Goal: Information Seeking & Learning: Compare options

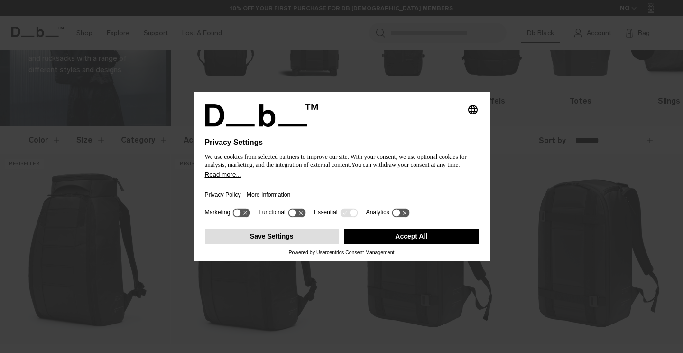
click at [326, 236] on button "Save Settings" at bounding box center [272, 235] width 134 height 15
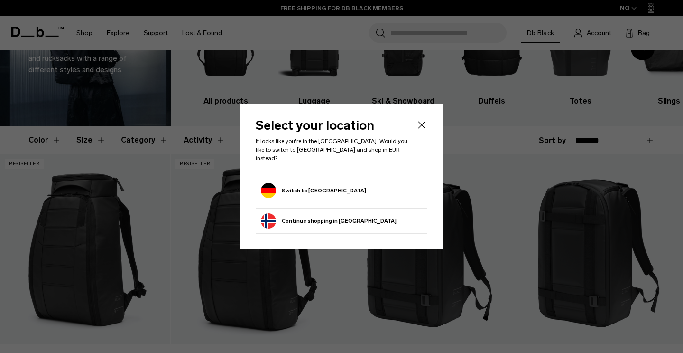
click at [422, 128] on icon "Close" at bounding box center [421, 124] width 7 height 7
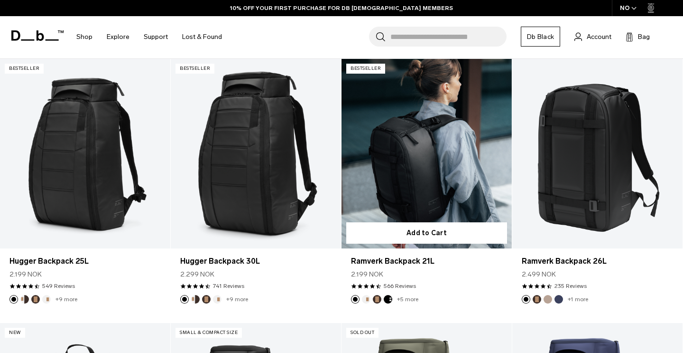
scroll to position [177, 0]
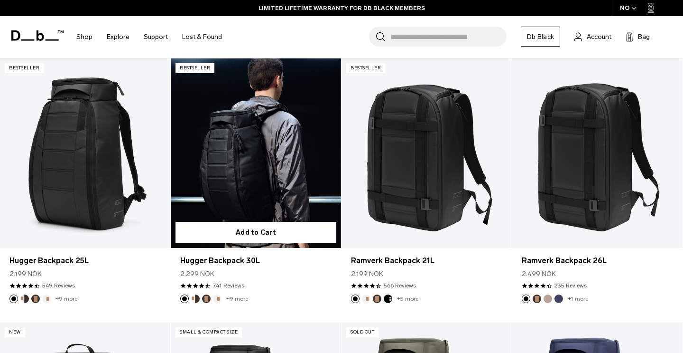
click at [272, 150] on link "Hugger Backpack 30L" at bounding box center [256, 152] width 170 height 189
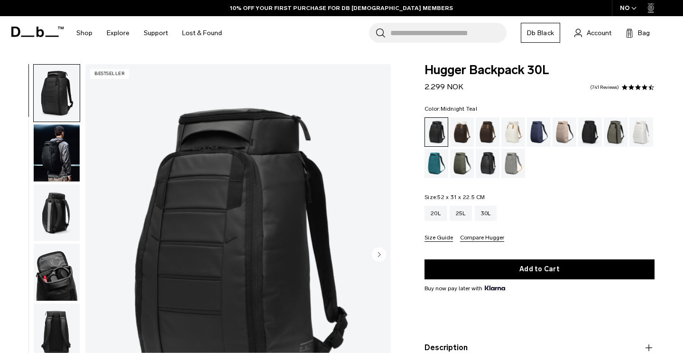
click at [435, 160] on div "Midnight Teal" at bounding box center [437, 163] width 24 height 29
click at [434, 162] on div "Midnight Teal" at bounding box center [437, 163] width 24 height 29
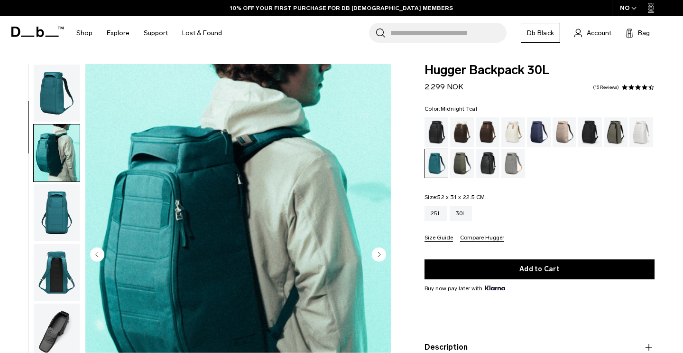
click at [381, 257] on circle "Next slide" at bounding box center [379, 254] width 14 height 14
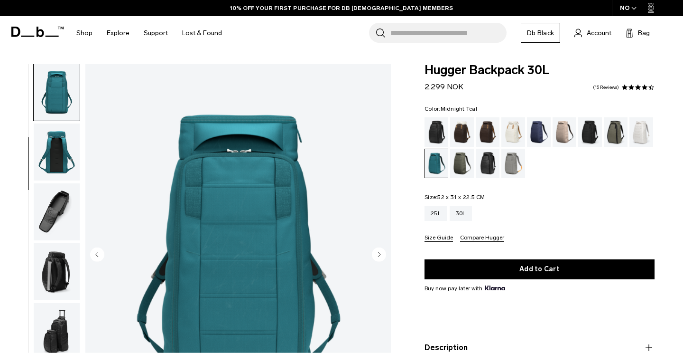
click at [381, 257] on circle "Next slide" at bounding box center [379, 254] width 14 height 14
click at [379, 252] on icon "Next slide" at bounding box center [380, 254] width 2 height 4
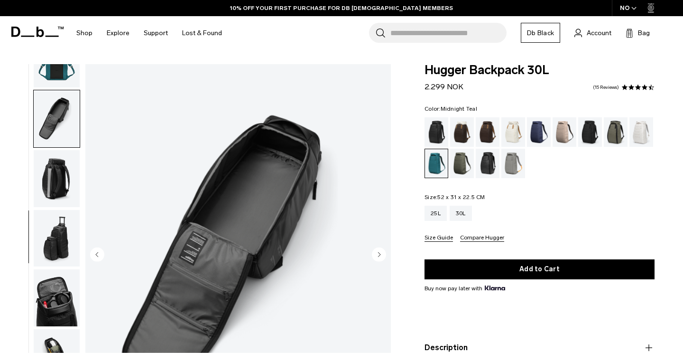
scroll to position [220, 0]
click at [379, 252] on icon "Next slide" at bounding box center [380, 254] width 2 height 4
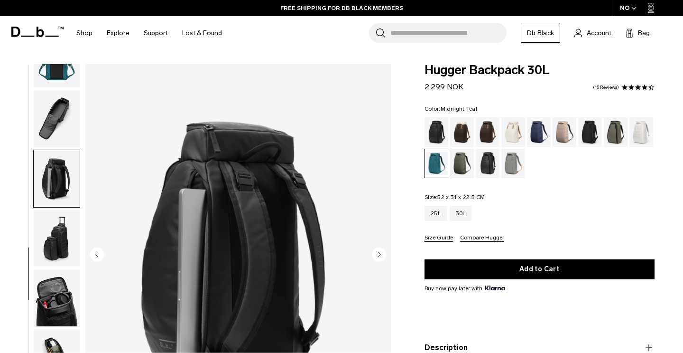
click at [379, 252] on icon "Next slide" at bounding box center [380, 254] width 2 height 4
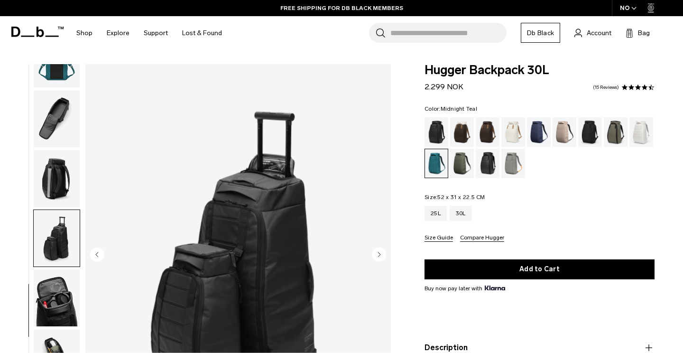
click at [379, 252] on icon "Next slide" at bounding box center [380, 254] width 2 height 4
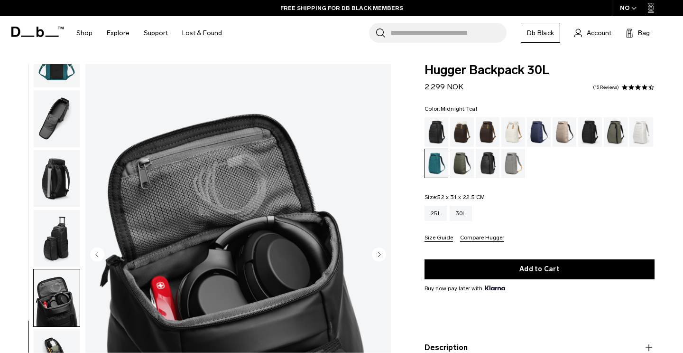
click at [379, 252] on icon "Next slide" at bounding box center [380, 254] width 2 height 4
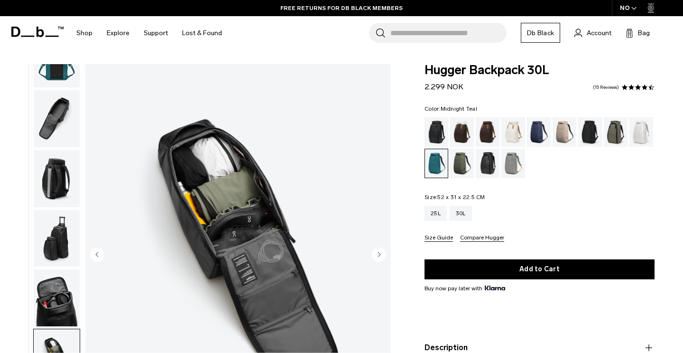
click at [379, 252] on icon "Next slide" at bounding box center [380, 254] width 2 height 4
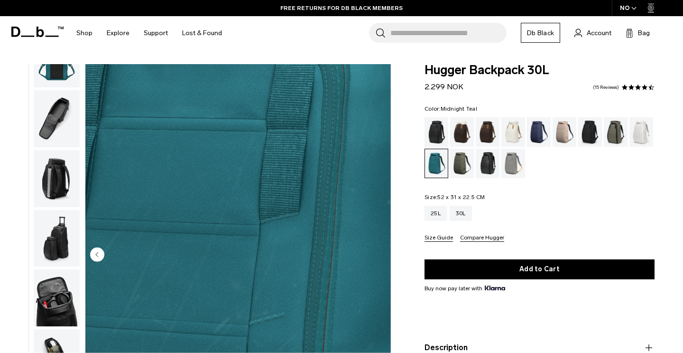
scroll to position [0, 0]
click at [539, 132] on div "Blue Hour" at bounding box center [539, 131] width 24 height 29
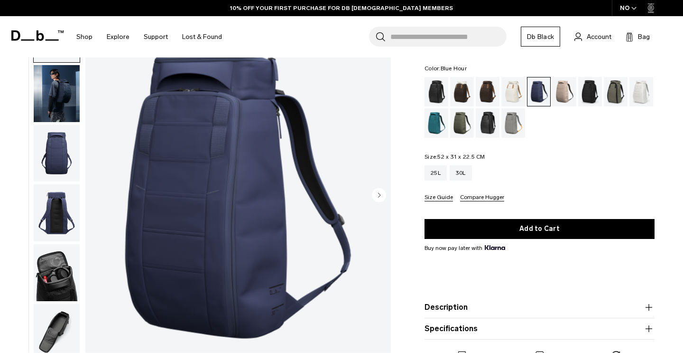
scroll to position [48, 0]
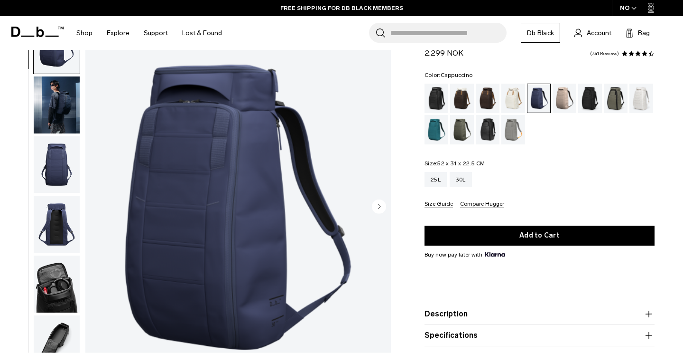
click at [467, 99] on div "Cappuccino" at bounding box center [462, 98] width 24 height 29
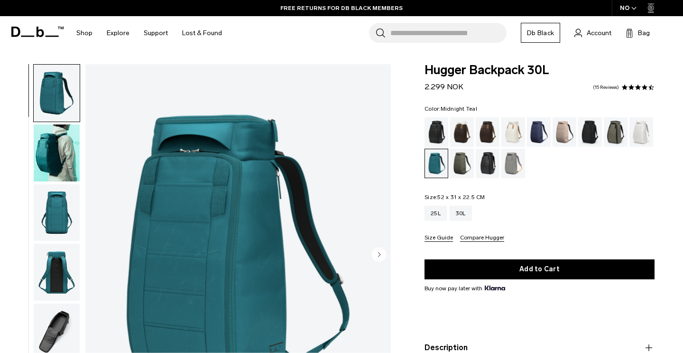
click at [376, 252] on circle "Next slide" at bounding box center [379, 254] width 14 height 14
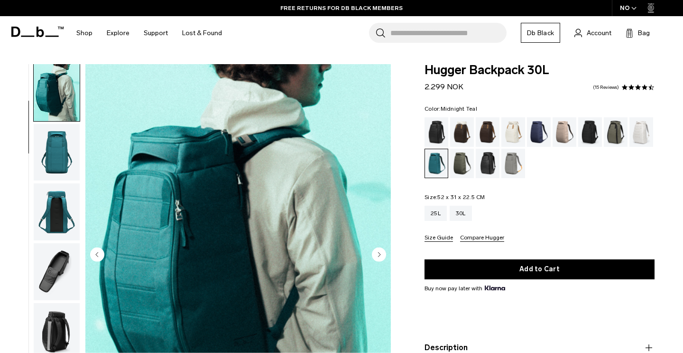
click at [376, 252] on circle "Next slide" at bounding box center [379, 254] width 14 height 14
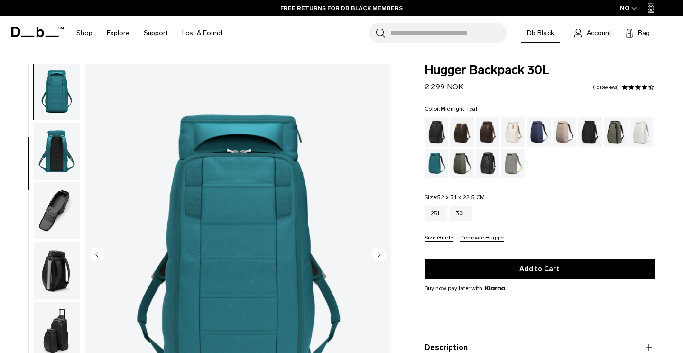
click at [376, 252] on circle "Next slide" at bounding box center [379, 254] width 14 height 14
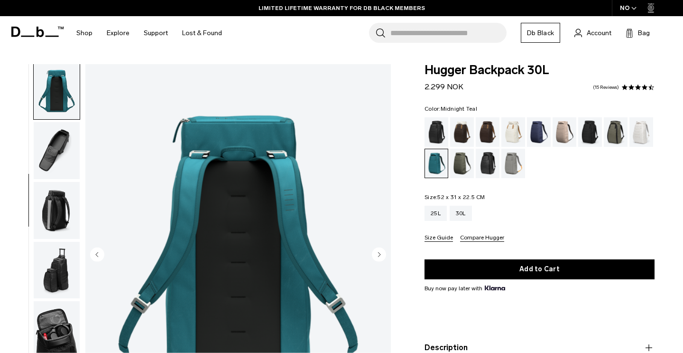
click at [376, 252] on circle "Next slide" at bounding box center [379, 254] width 14 height 14
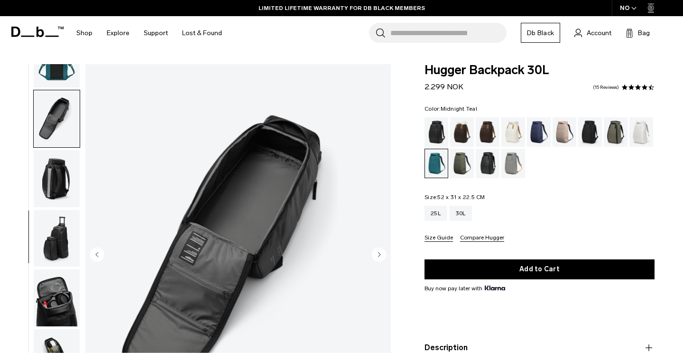
click at [376, 252] on circle "Next slide" at bounding box center [379, 254] width 14 height 14
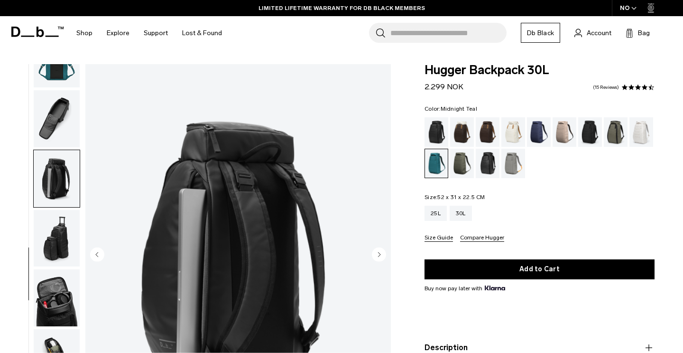
click at [376, 252] on circle "Next slide" at bounding box center [379, 254] width 14 height 14
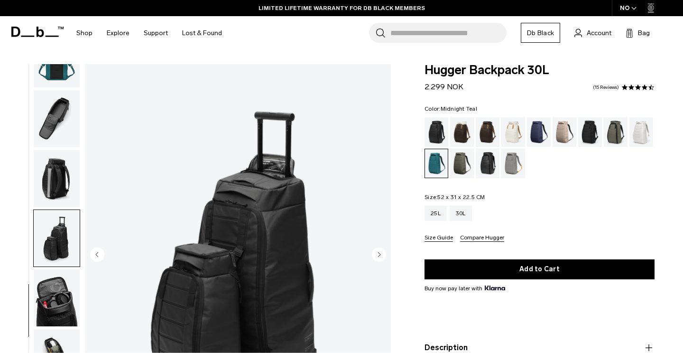
click at [376, 252] on circle "Next slide" at bounding box center [379, 254] width 14 height 14
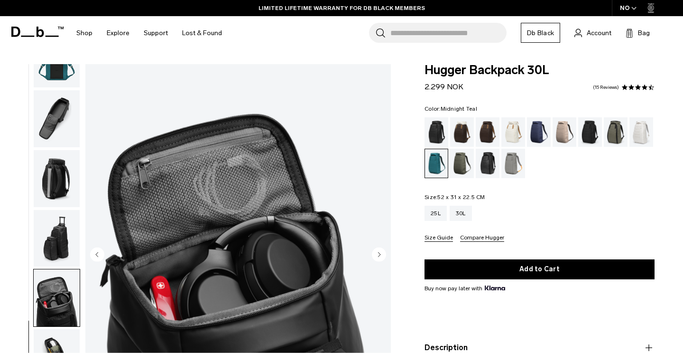
click at [376, 252] on circle "Next slide" at bounding box center [379, 254] width 14 height 14
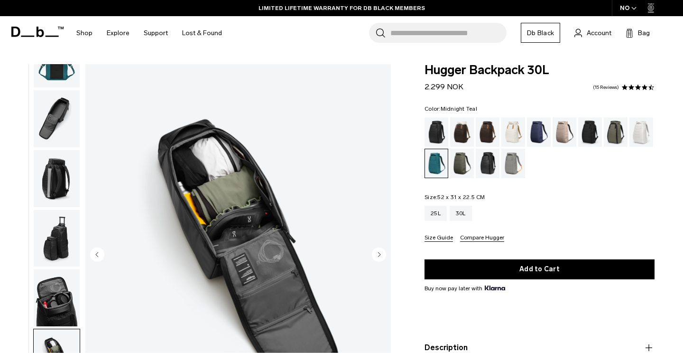
click at [376, 252] on circle "Next slide" at bounding box center [379, 254] width 14 height 14
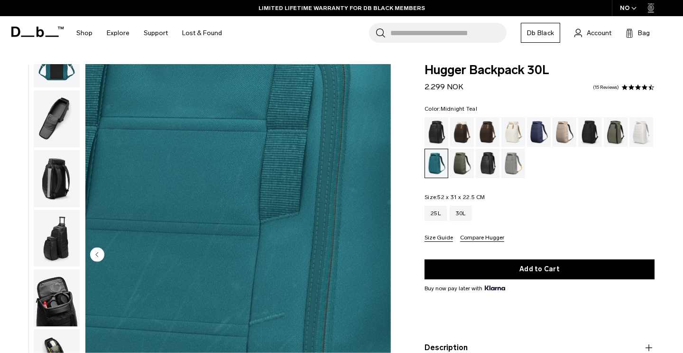
click at [376, 252] on img "10 / 10" at bounding box center [238, 254] width 306 height 381
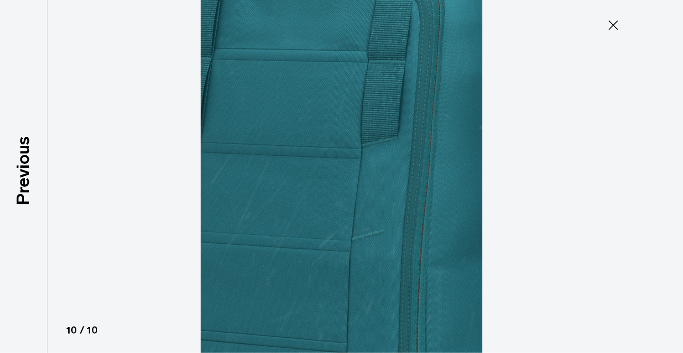
click at [609, 26] on icon at bounding box center [613, 25] width 15 height 15
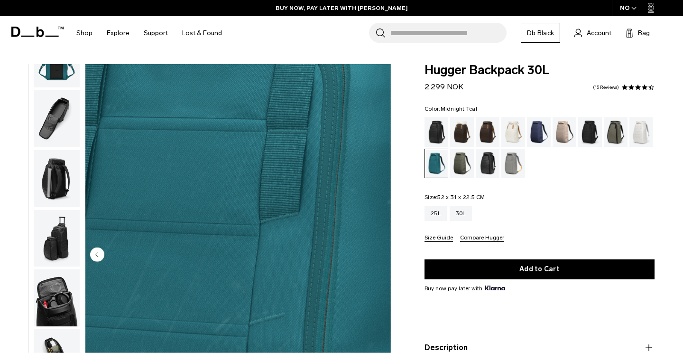
scroll to position [0, 0]
